Goal: Task Accomplishment & Management: Use online tool/utility

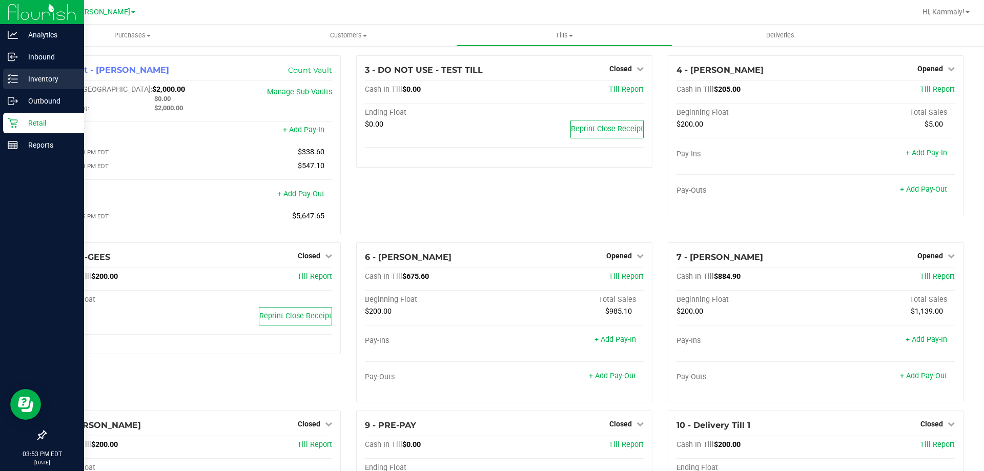
scroll to position [7, 0]
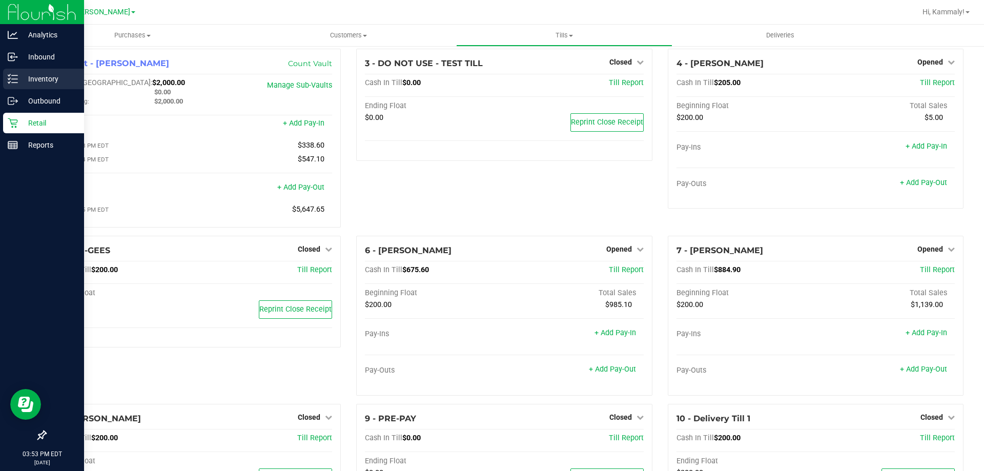
click at [37, 75] on p "Inventory" at bounding box center [48, 79] width 61 height 12
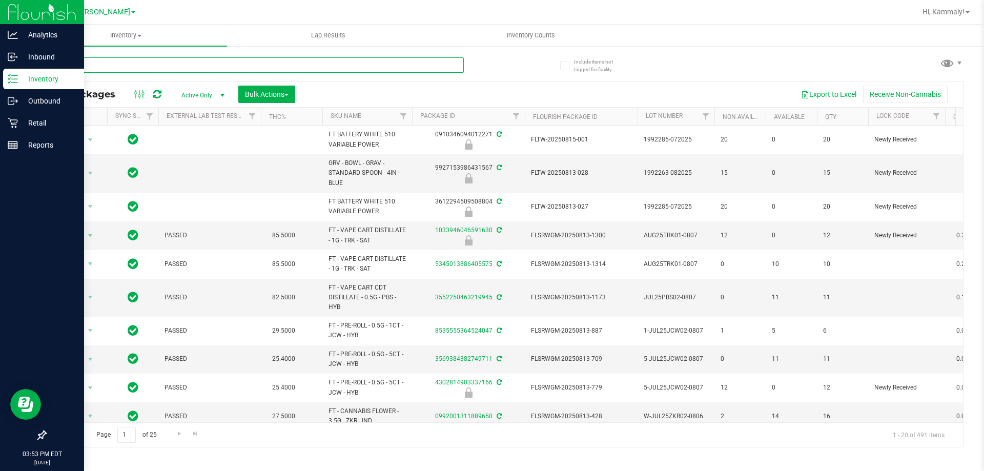
click at [256, 67] on input "text" at bounding box center [254, 64] width 419 height 15
type input "4346159137148152"
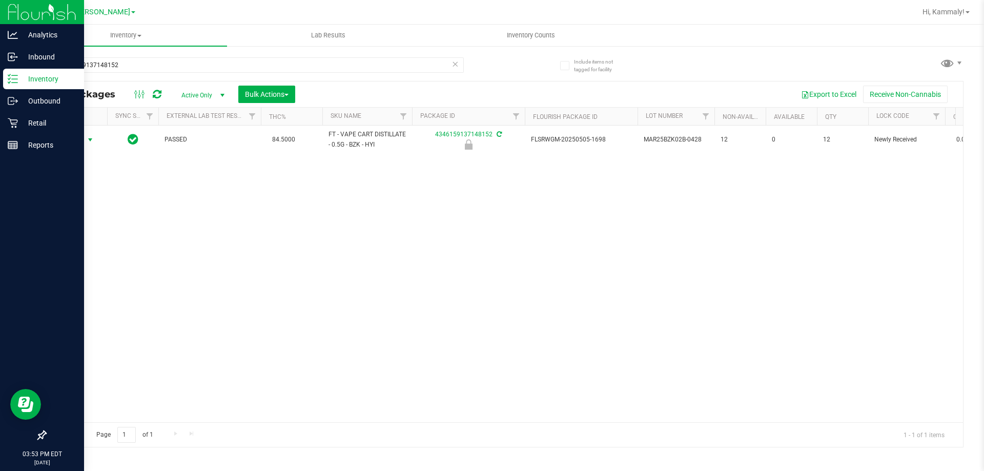
click at [75, 138] on span "Action" at bounding box center [70, 140] width 28 height 14
click at [81, 254] on li "Unlock package" at bounding box center [89, 261] width 66 height 15
